Goal: Task Accomplishment & Management: Use online tool/utility

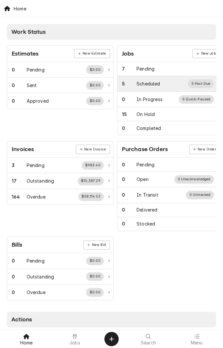
click at [146, 85] on div "Scheduled" at bounding box center [148, 83] width 23 height 7
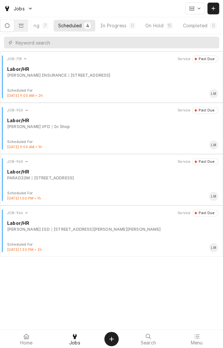
scroll to position [0, 61]
click at [162, 25] on button "On Hold 15" at bounding box center [157, 26] width 37 height 12
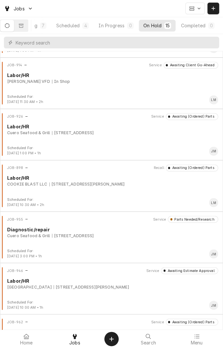
scroll to position [251, 0]
click at [179, 128] on div "Labor/HR" at bounding box center [112, 126] width 211 height 7
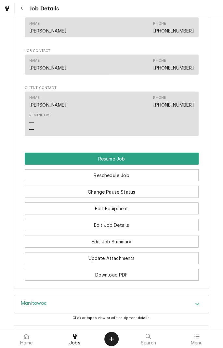
scroll to position [479, 0]
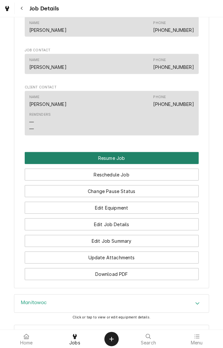
click at [180, 164] on button "Resume Job" at bounding box center [112, 158] width 174 height 12
